Goal: Information Seeking & Learning: Learn about a topic

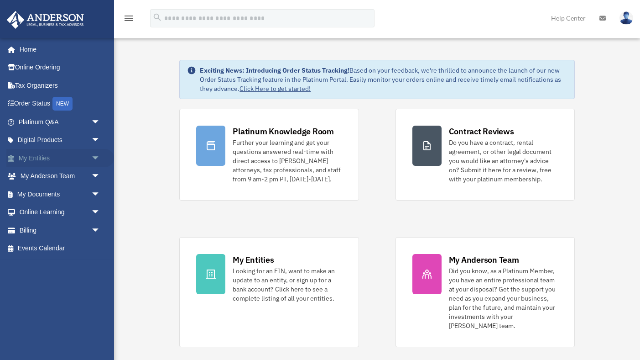
click at [85, 158] on link "My Entities arrow_drop_down" at bounding box center [60, 158] width 108 height 18
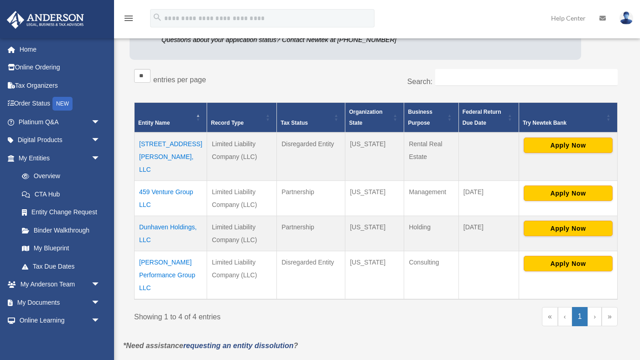
scroll to position [127, 0]
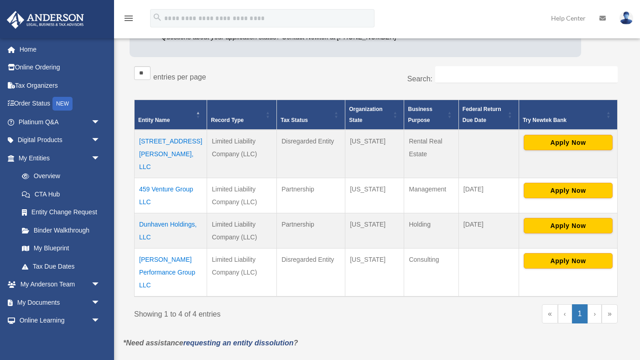
click at [164, 141] on td "3320 Paxson Ave, LLC" at bounding box center [171, 154] width 73 height 48
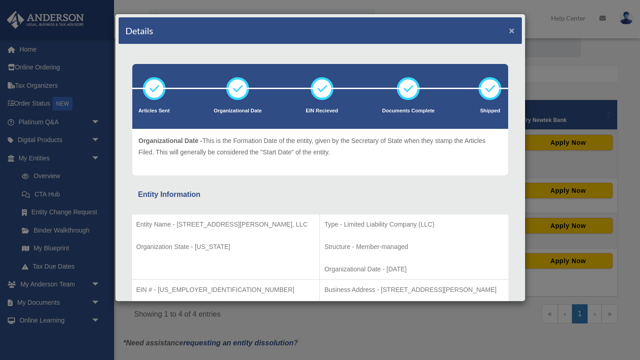
click at [511, 33] on button "×" at bounding box center [512, 31] width 6 height 10
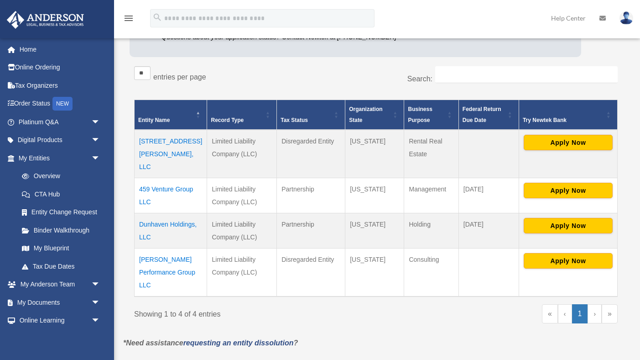
click at [170, 178] on td "459 Venture Group LLC" at bounding box center [171, 195] width 73 height 35
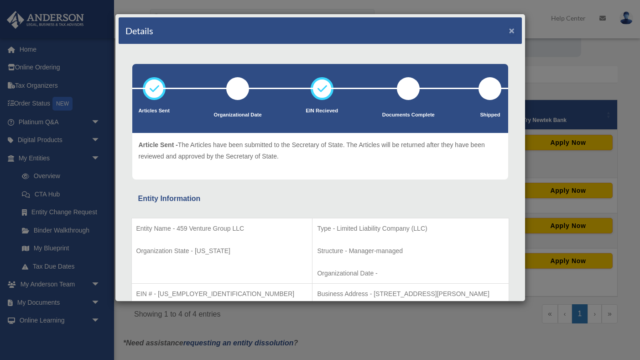
click at [512, 32] on button "×" at bounding box center [512, 31] width 6 height 10
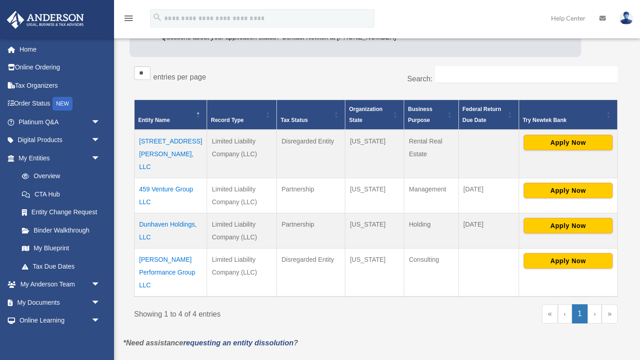
click at [168, 213] on td "Dunhaven Holdings, LLC" at bounding box center [171, 230] width 73 height 35
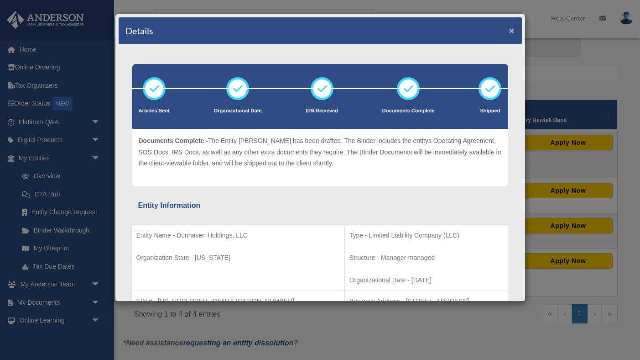
click at [513, 31] on button "×" at bounding box center [512, 31] width 6 height 10
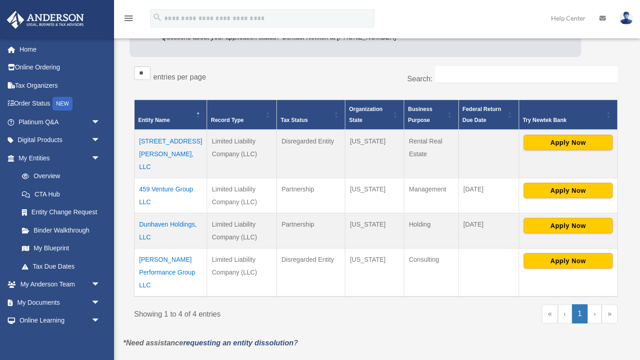
click at [166, 248] on td "Huff Performance Group LLC" at bounding box center [171, 272] width 73 height 48
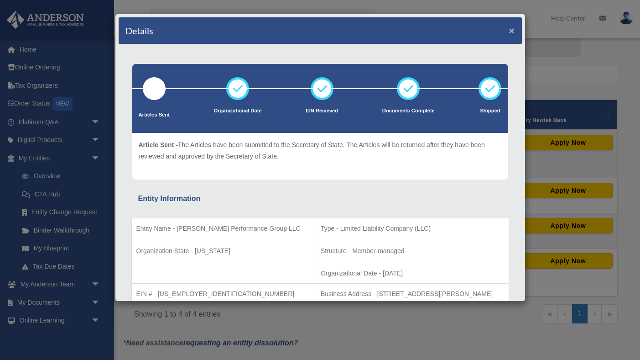
click at [511, 28] on button "×" at bounding box center [512, 31] width 6 height 10
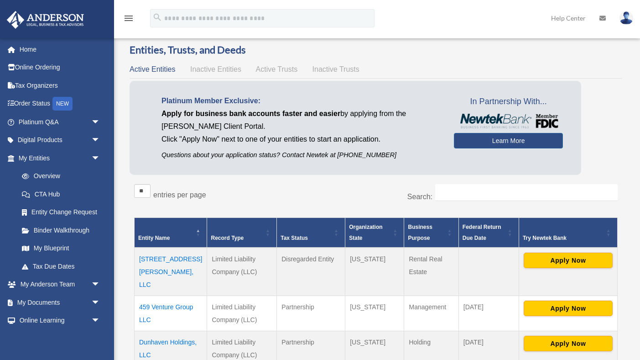
scroll to position [3, 0]
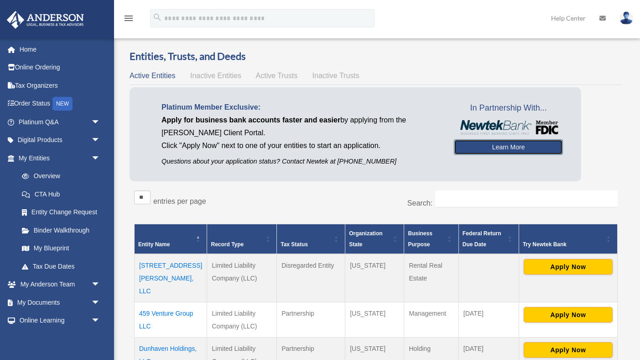
click at [495, 143] on link "Learn More" at bounding box center [508, 147] width 109 height 16
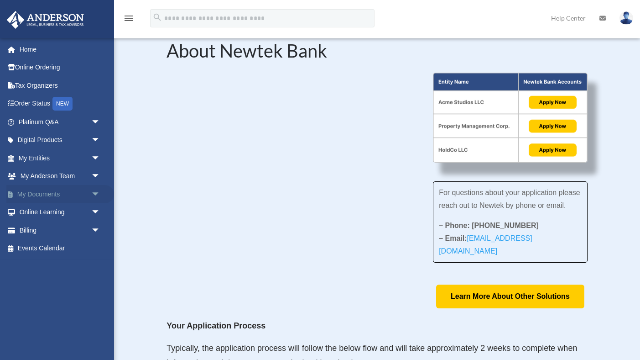
click at [95, 192] on span "arrow_drop_down" at bounding box center [100, 194] width 18 height 19
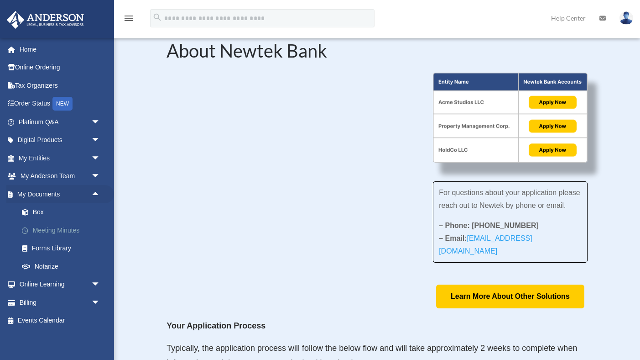
click at [47, 228] on link "Meeting Minutes" at bounding box center [63, 230] width 101 height 18
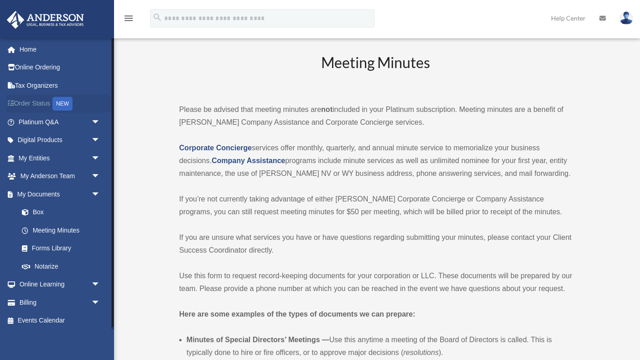
click at [30, 105] on link "Order Status NEW" at bounding box center [60, 103] width 108 height 19
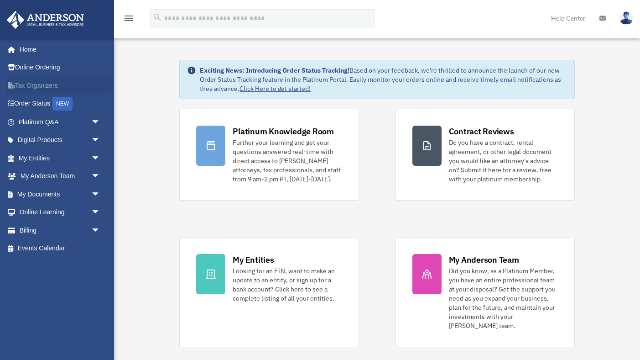
click at [35, 85] on link "Tax Organizers" at bounding box center [60, 85] width 108 height 18
click at [94, 209] on span "arrow_drop_down" at bounding box center [100, 212] width 18 height 19
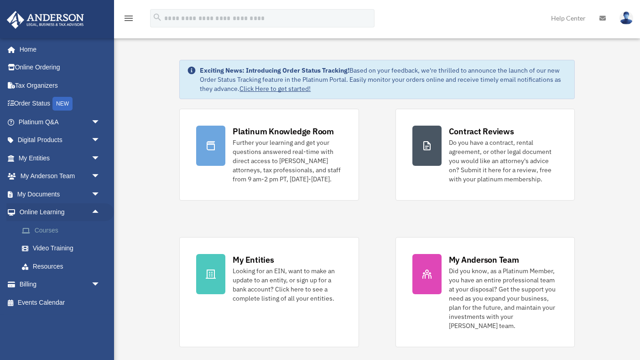
click at [41, 229] on link "Courses" at bounding box center [63, 230] width 101 height 18
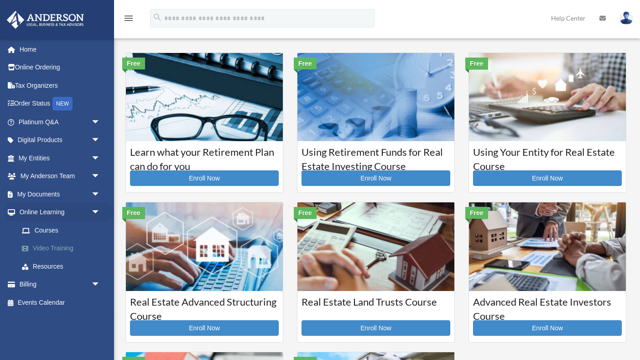
click at [49, 250] on link "Video Training" at bounding box center [63, 248] width 101 height 18
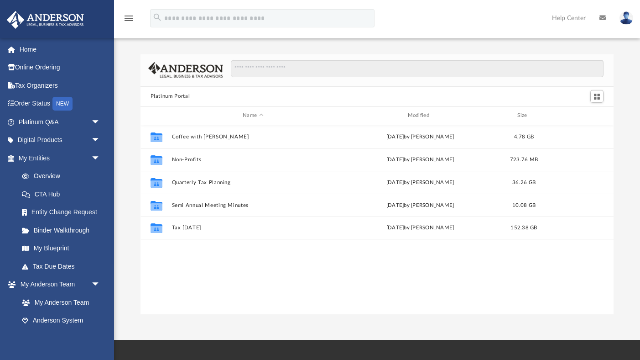
scroll to position [207, 474]
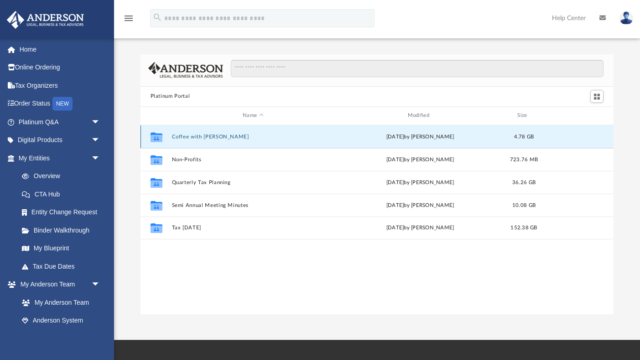
click at [199, 135] on button "Coffee with Carl" at bounding box center [253, 137] width 163 height 6
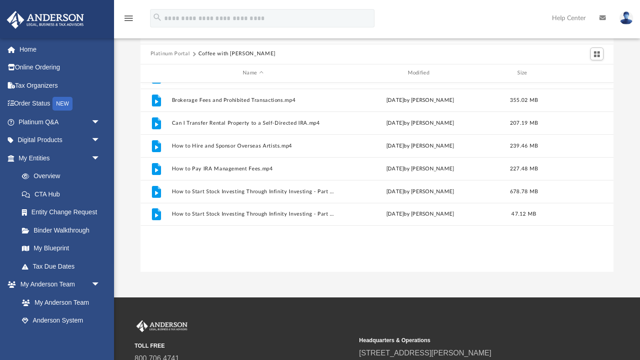
scroll to position [0, 0]
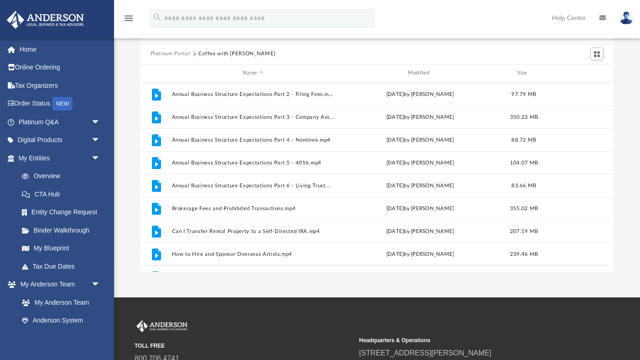
click at [172, 54] on button "Platinum Portal" at bounding box center [171, 54] width 40 height 8
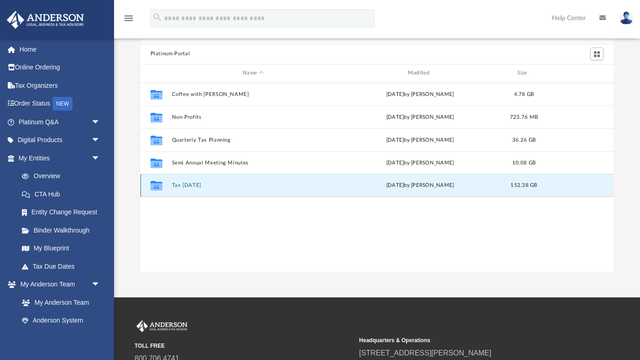
click at [189, 183] on button "Tax Tuesday" at bounding box center [253, 185] width 163 height 6
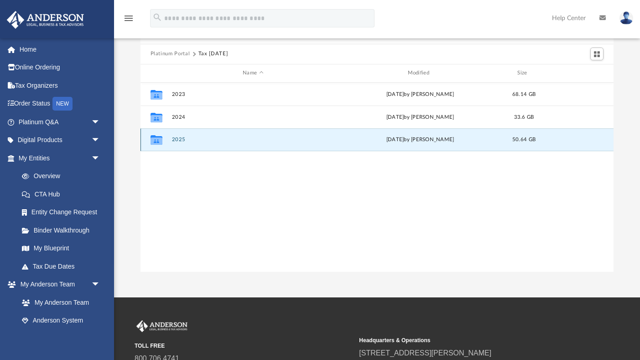
click at [179, 139] on button "2025" at bounding box center [253, 139] width 163 height 6
